Goal: Find specific page/section: Find specific page/section

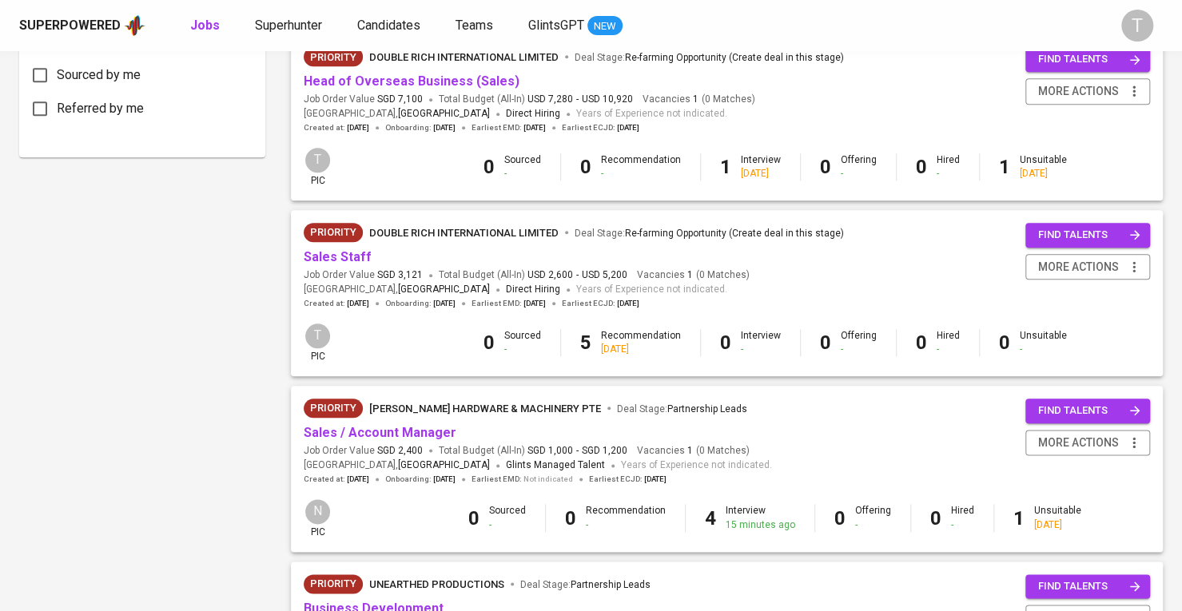
scroll to position [879, 0]
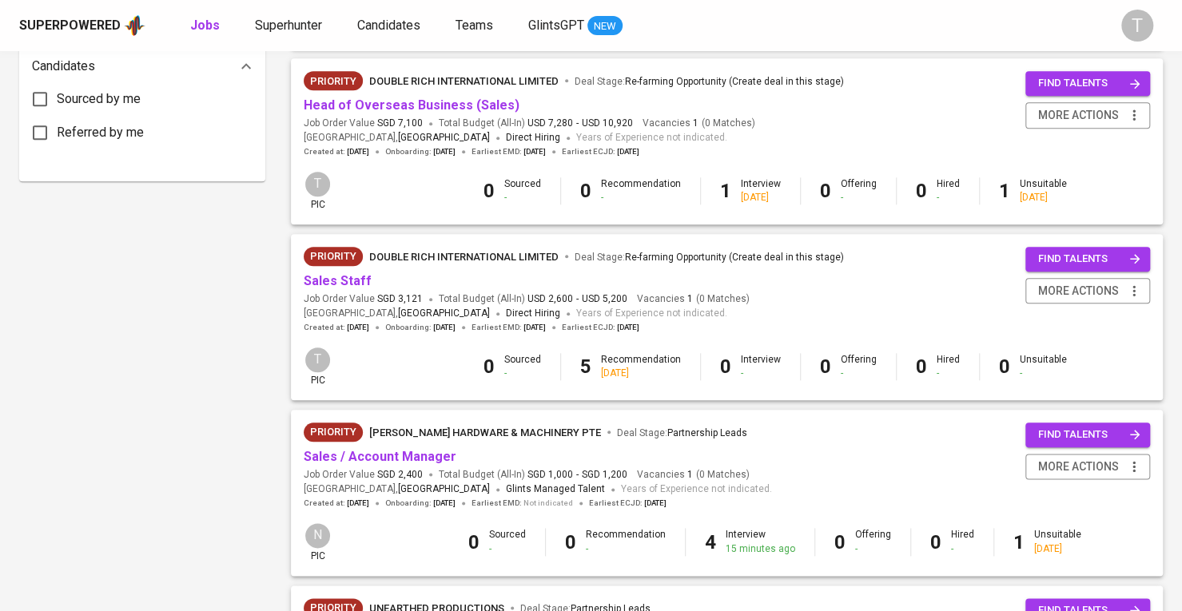
click at [477, 95] on div "Priority Double Rich International Limited Deal Stage : Re-farming Opportunity …" at bounding box center [574, 84] width 540 height 26
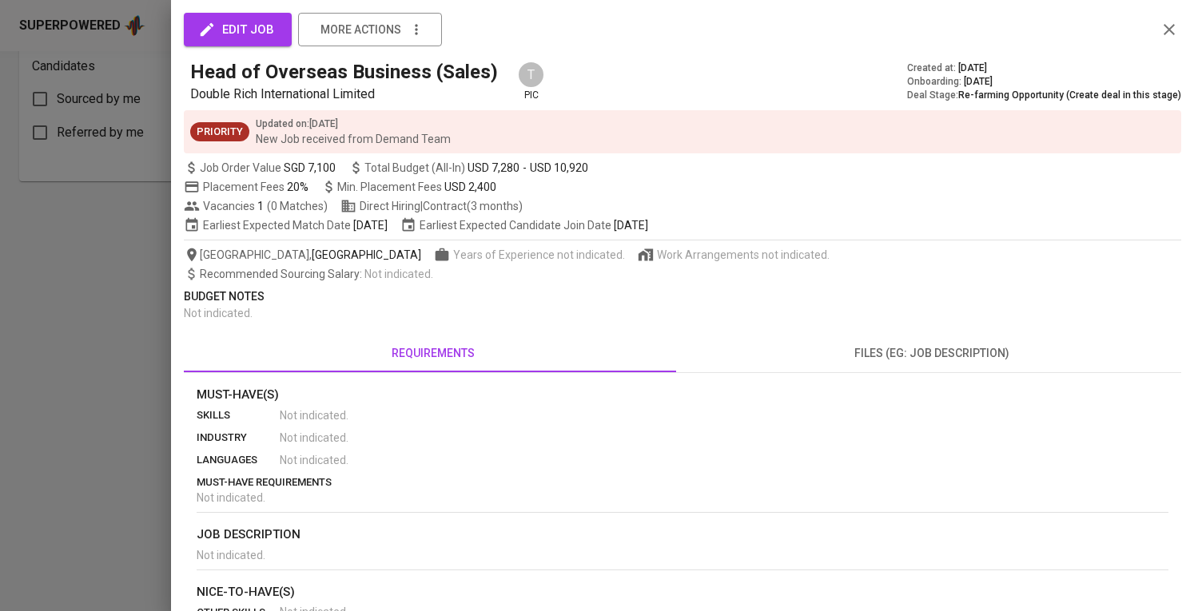
click at [18, 276] on div at bounding box center [597, 305] width 1194 height 611
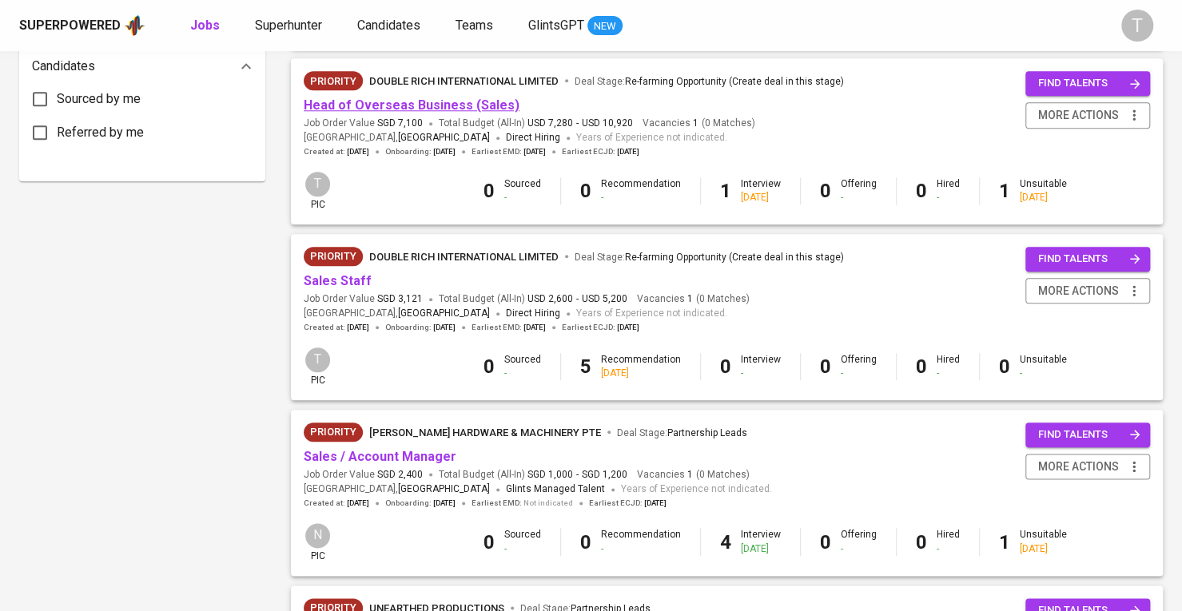
click at [446, 108] on link "Head of Overseas Business (Sales)" at bounding box center [412, 105] width 216 height 15
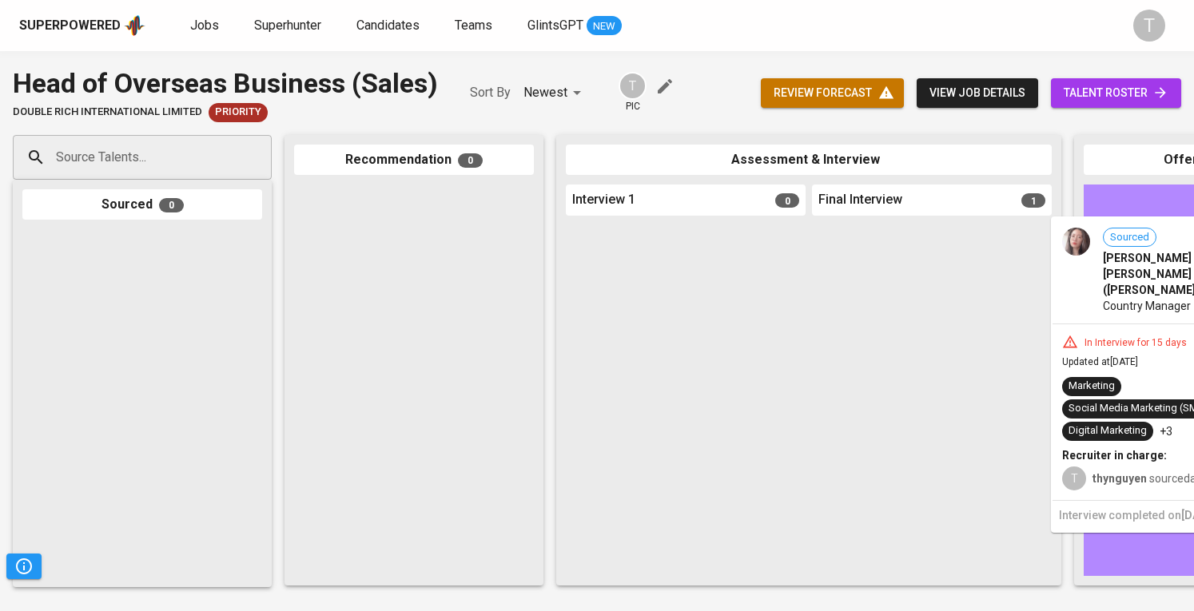
drag, startPoint x: 927, startPoint y: 274, endPoint x: 1192, endPoint y: 268, distance: 265.4
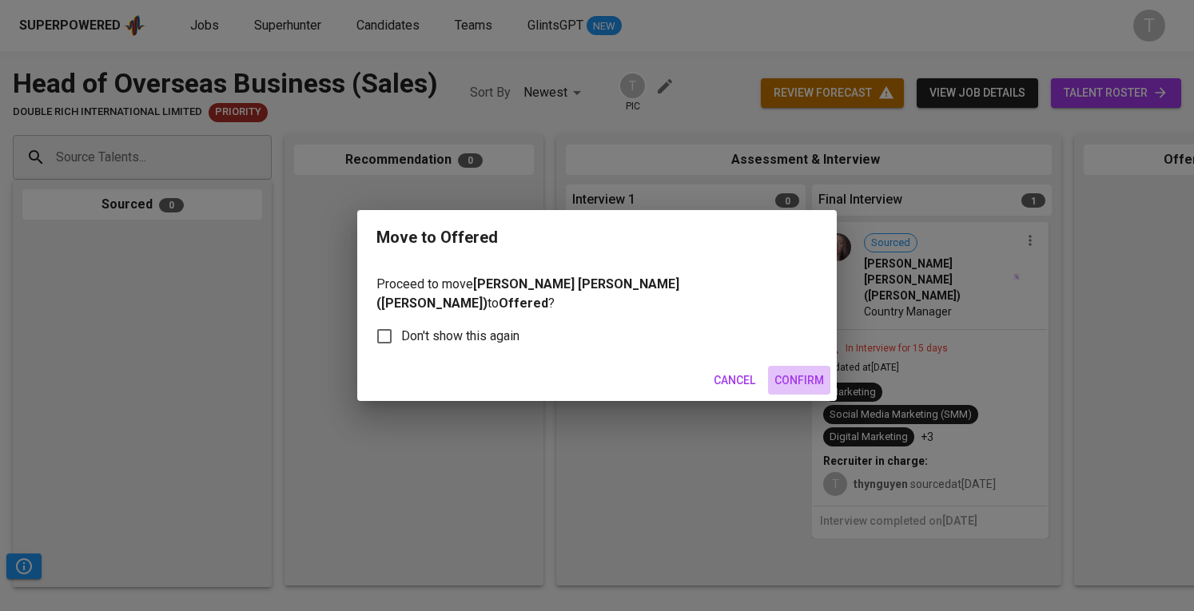
click at [802, 380] on span "Confirm" at bounding box center [799, 381] width 50 height 20
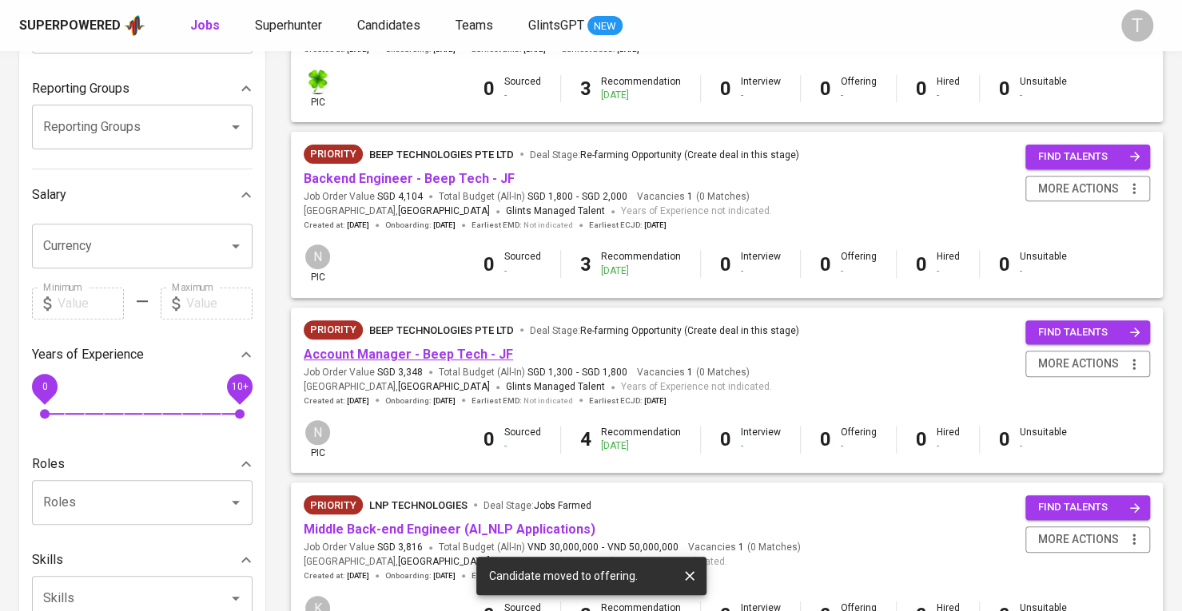
scroll to position [278, 0]
click at [435, 357] on link "Account Manager - Beep Tech - JF" at bounding box center [408, 355] width 209 height 15
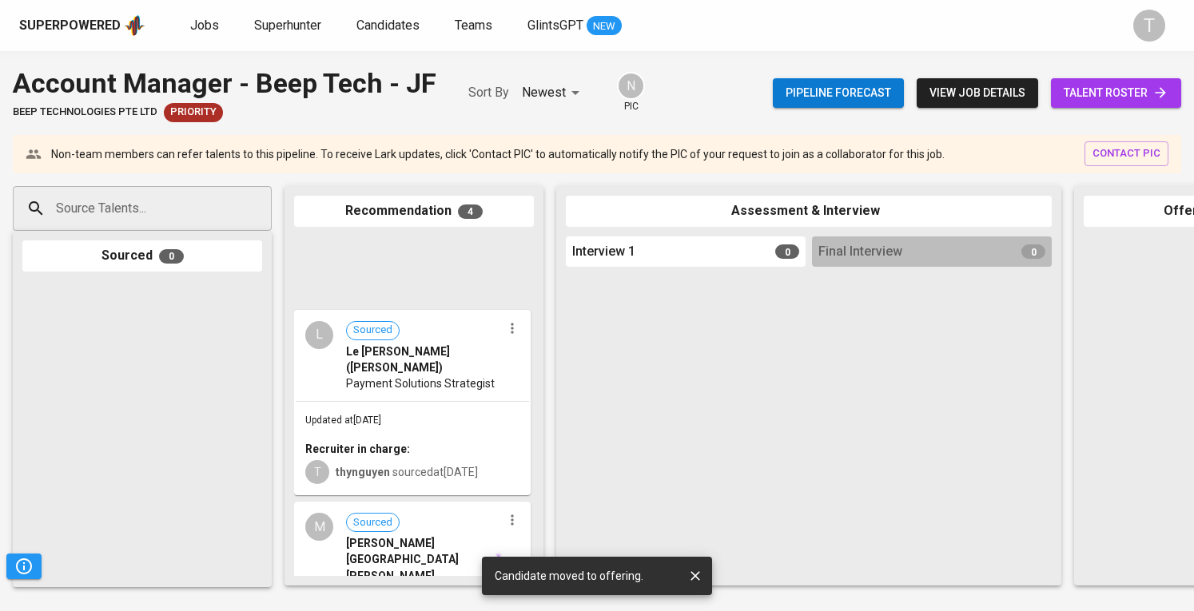
scroll to position [456, 0]
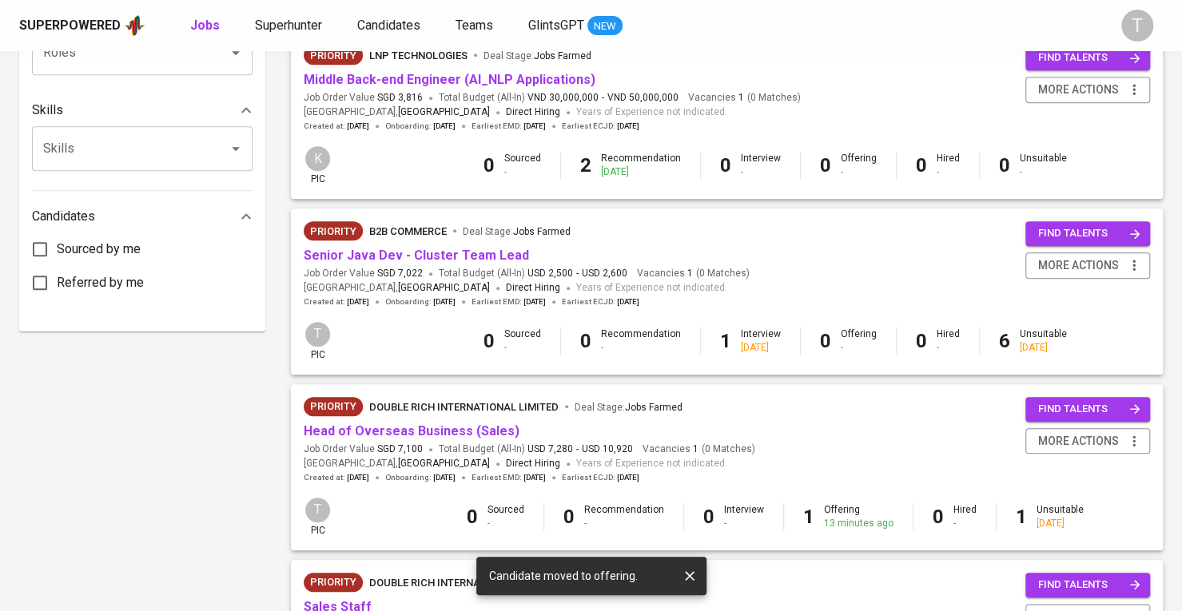
scroll to position [758, 0]
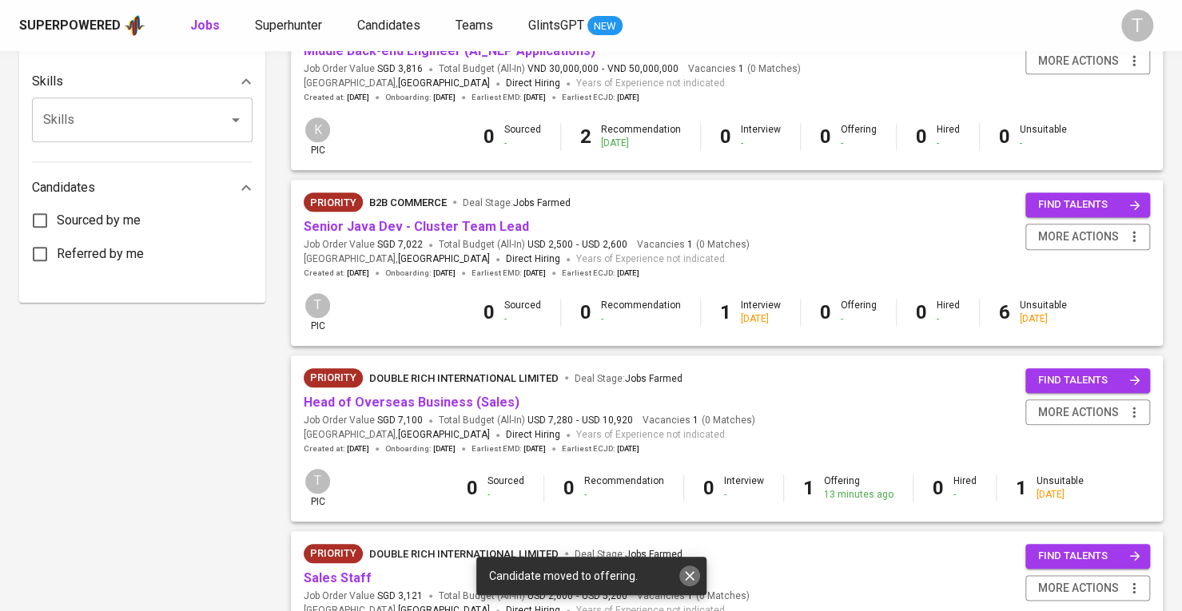
click at [685, 578] on icon "button" at bounding box center [690, 576] width 16 height 16
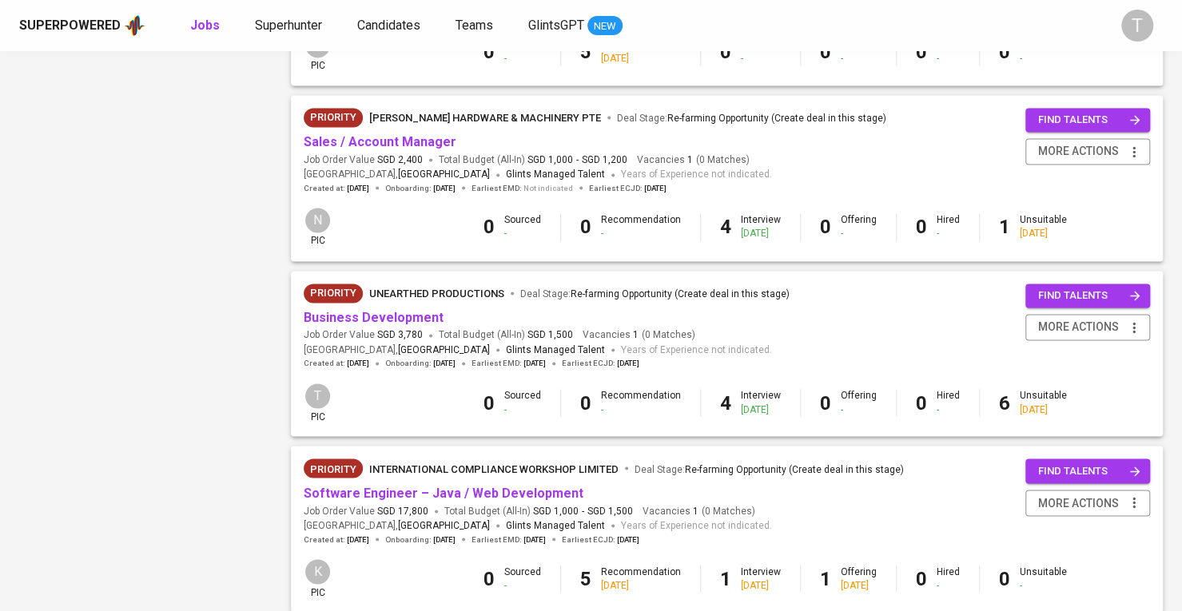
scroll to position [1397, 0]
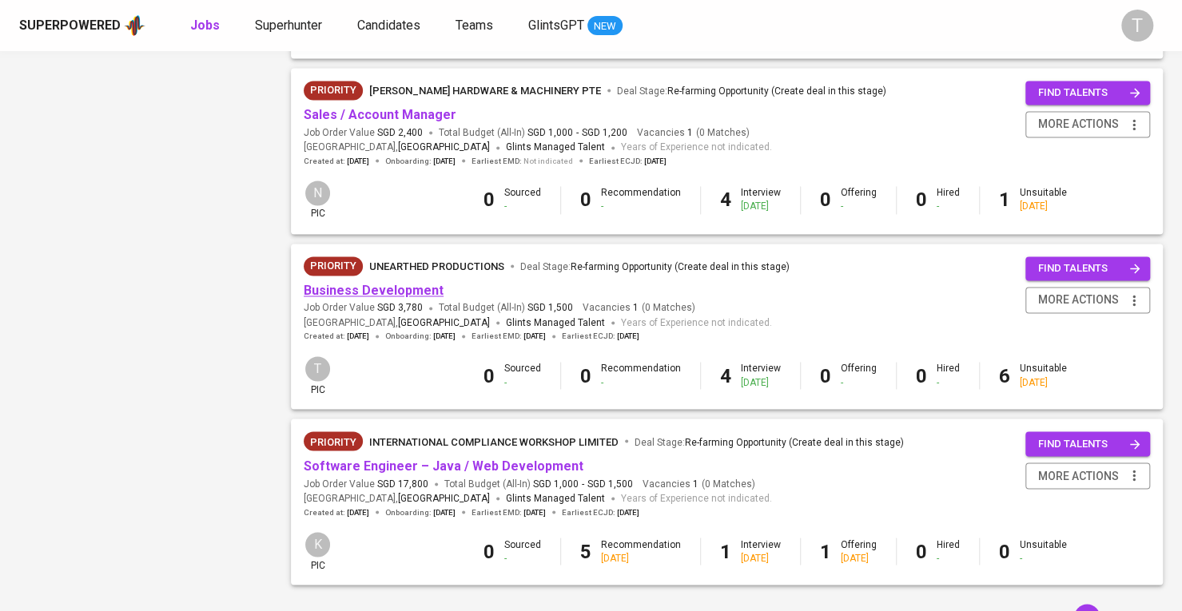
click at [409, 290] on link "Business Development" at bounding box center [374, 290] width 140 height 15
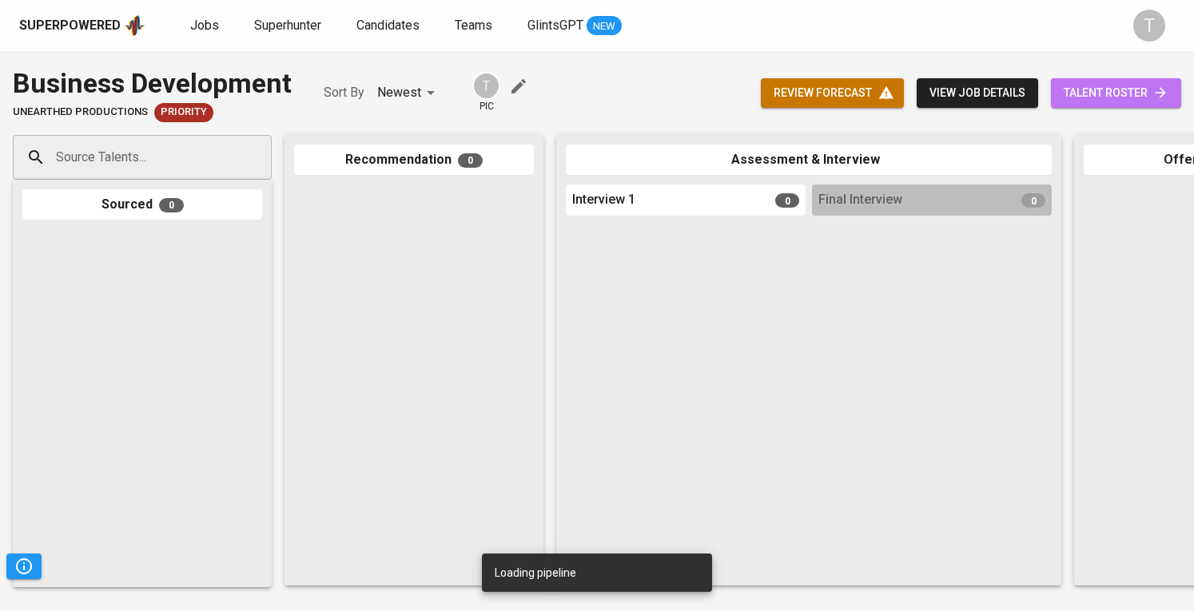
click at [1145, 86] on span "talent roster" at bounding box center [1116, 93] width 105 height 20
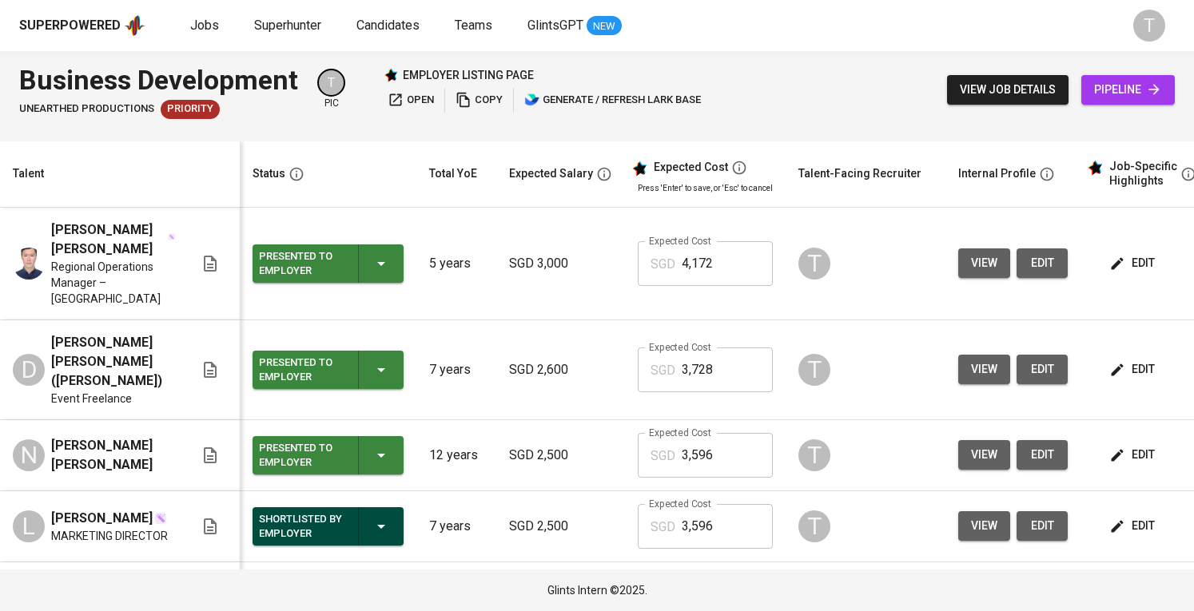
scroll to position [0, 174]
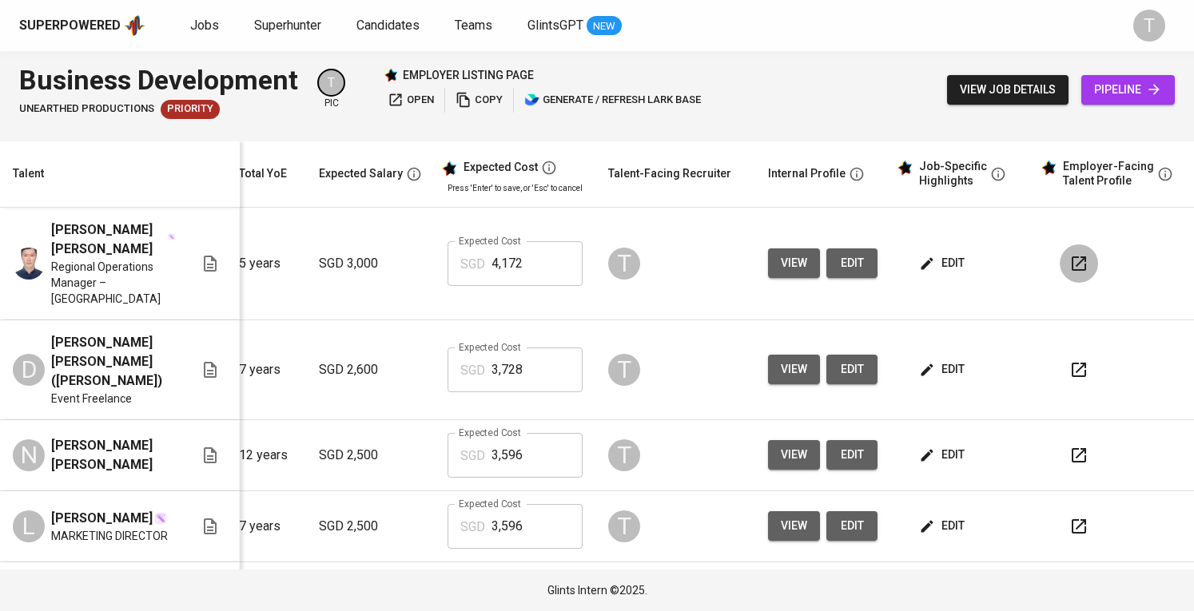
click at [1074, 254] on icon "button" at bounding box center [1078, 263] width 19 height 19
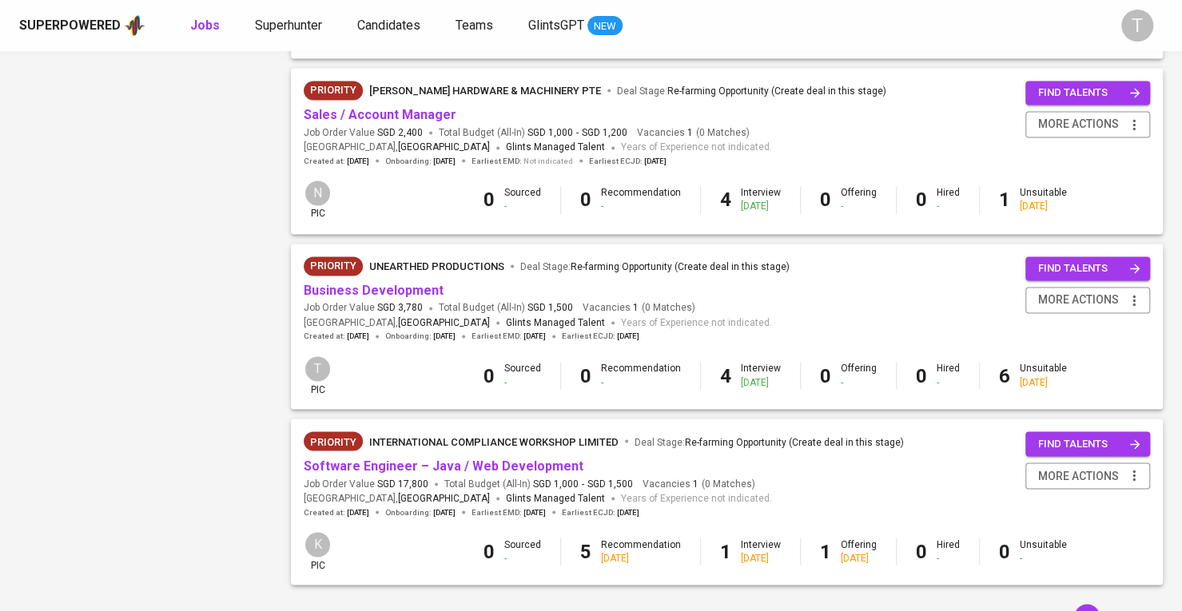
scroll to position [1477, 0]
